Goal: Navigation & Orientation: Find specific page/section

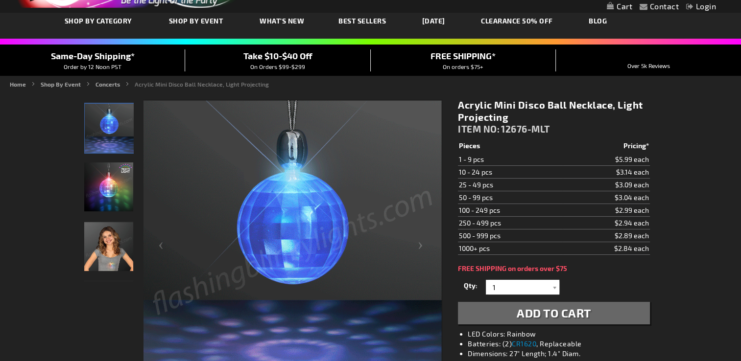
scroll to position [53, 0]
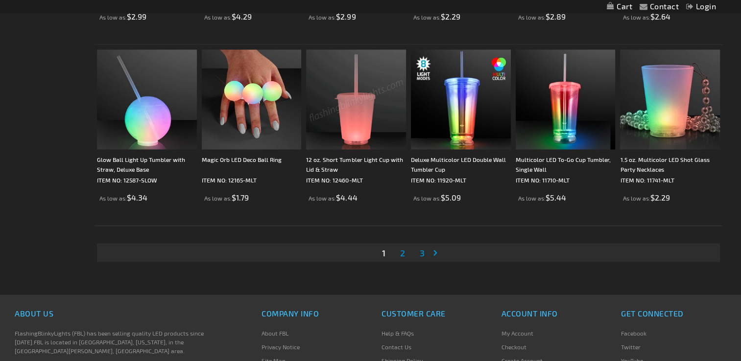
scroll to position [1886, 0]
click at [405, 252] on link "Page 2" at bounding box center [402, 252] width 9 height 15
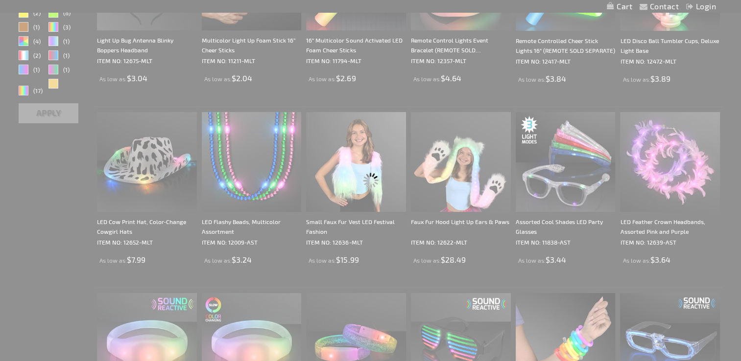
scroll to position [0, 0]
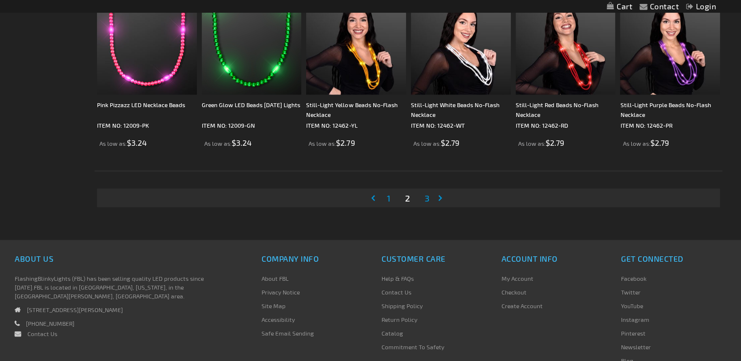
scroll to position [1940, 0]
click at [425, 196] on span "3" at bounding box center [426, 198] width 5 height 11
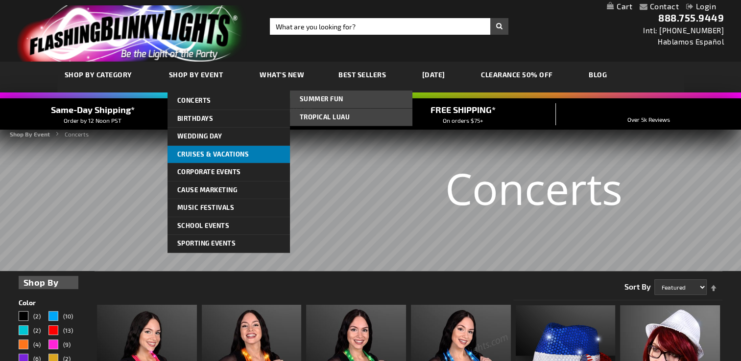
click at [210, 151] on span "Cruises & Vacations" at bounding box center [213, 154] width 72 height 8
